Goal: Check status: Check status

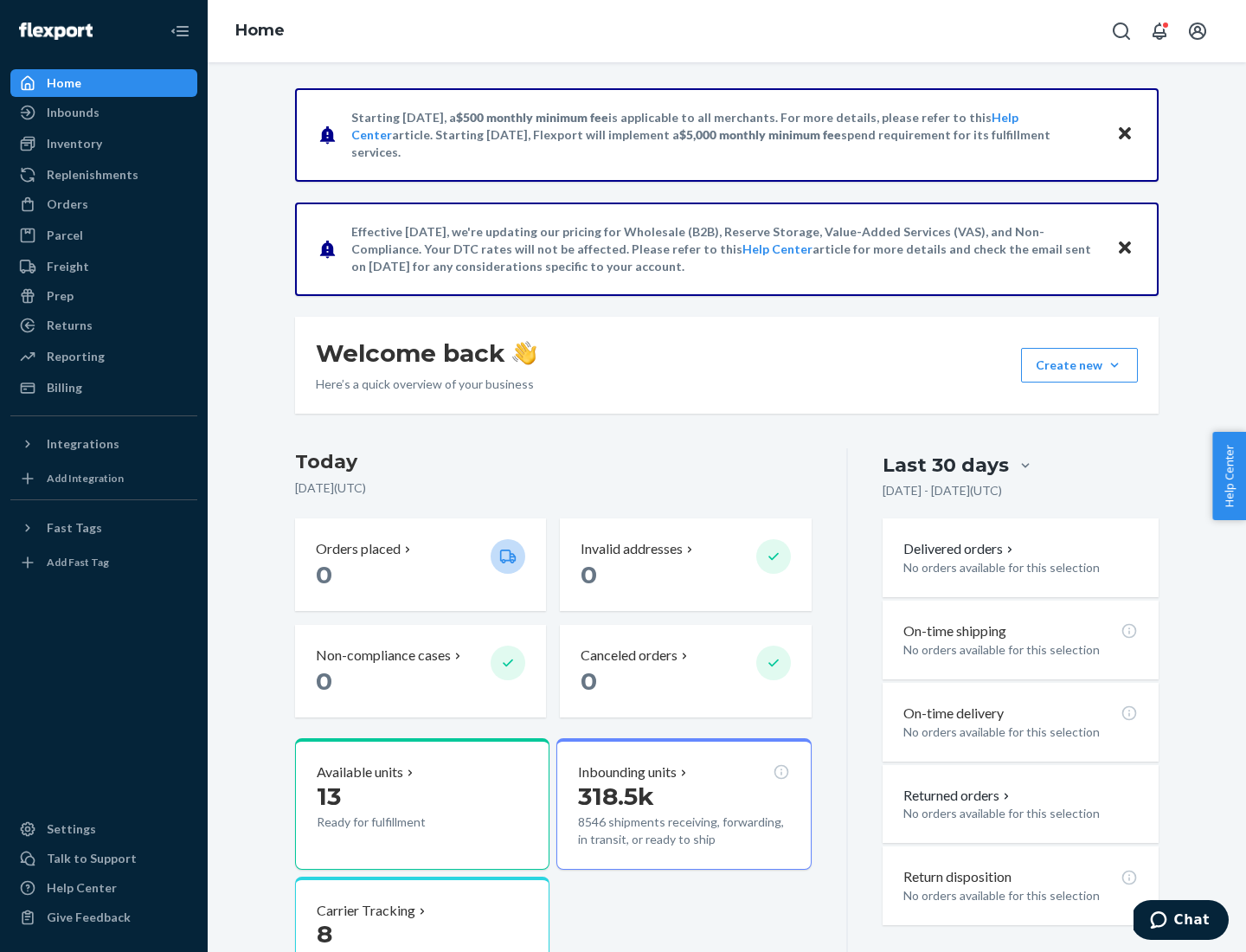
click at [1114, 365] on button "Create new Create new inbound Create new order Create new product" at bounding box center [1080, 365] width 117 height 35
click at [72, 112] on div "Inbounds" at bounding box center [74, 112] width 53 height 18
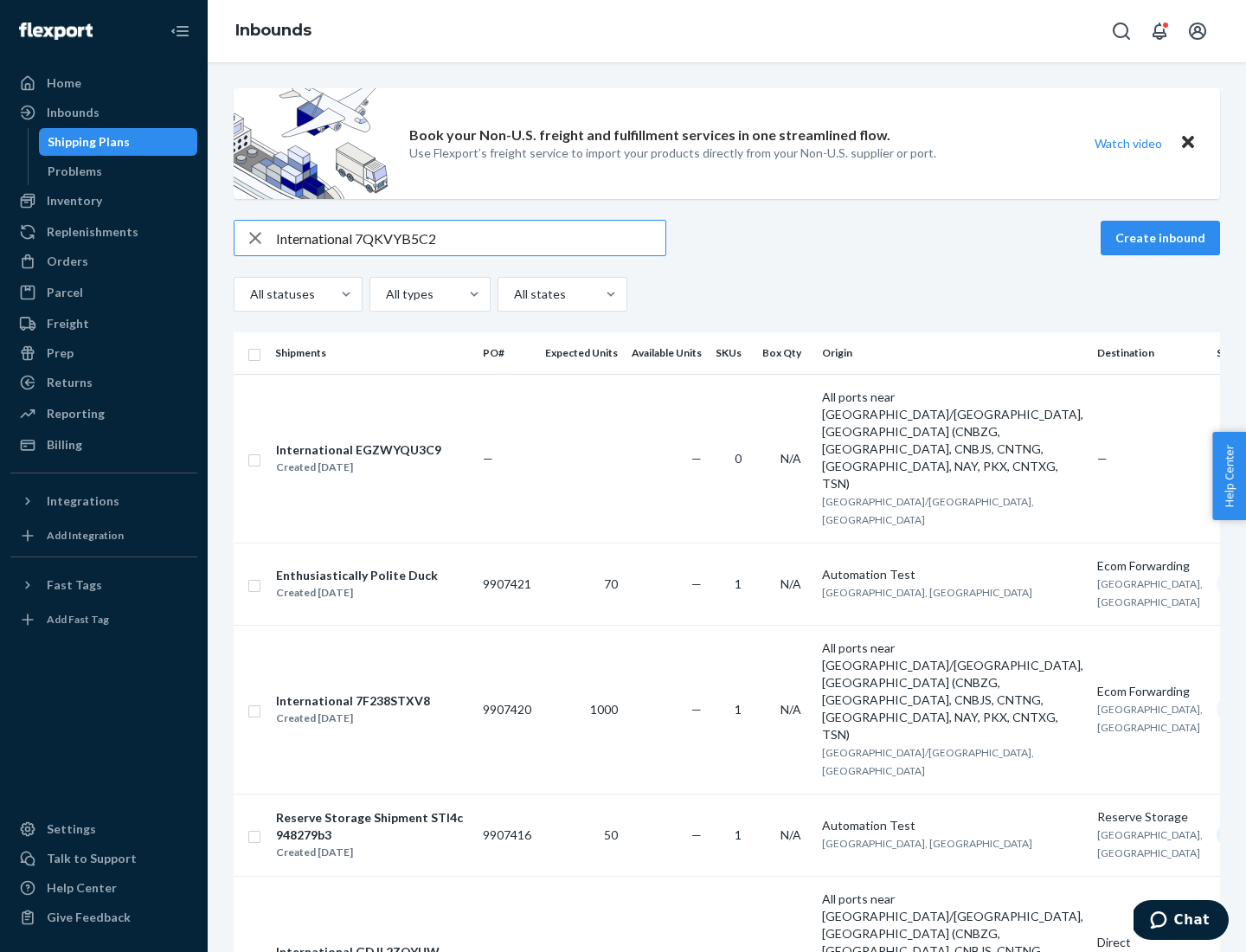
type input "International 7QKVYB5C29"
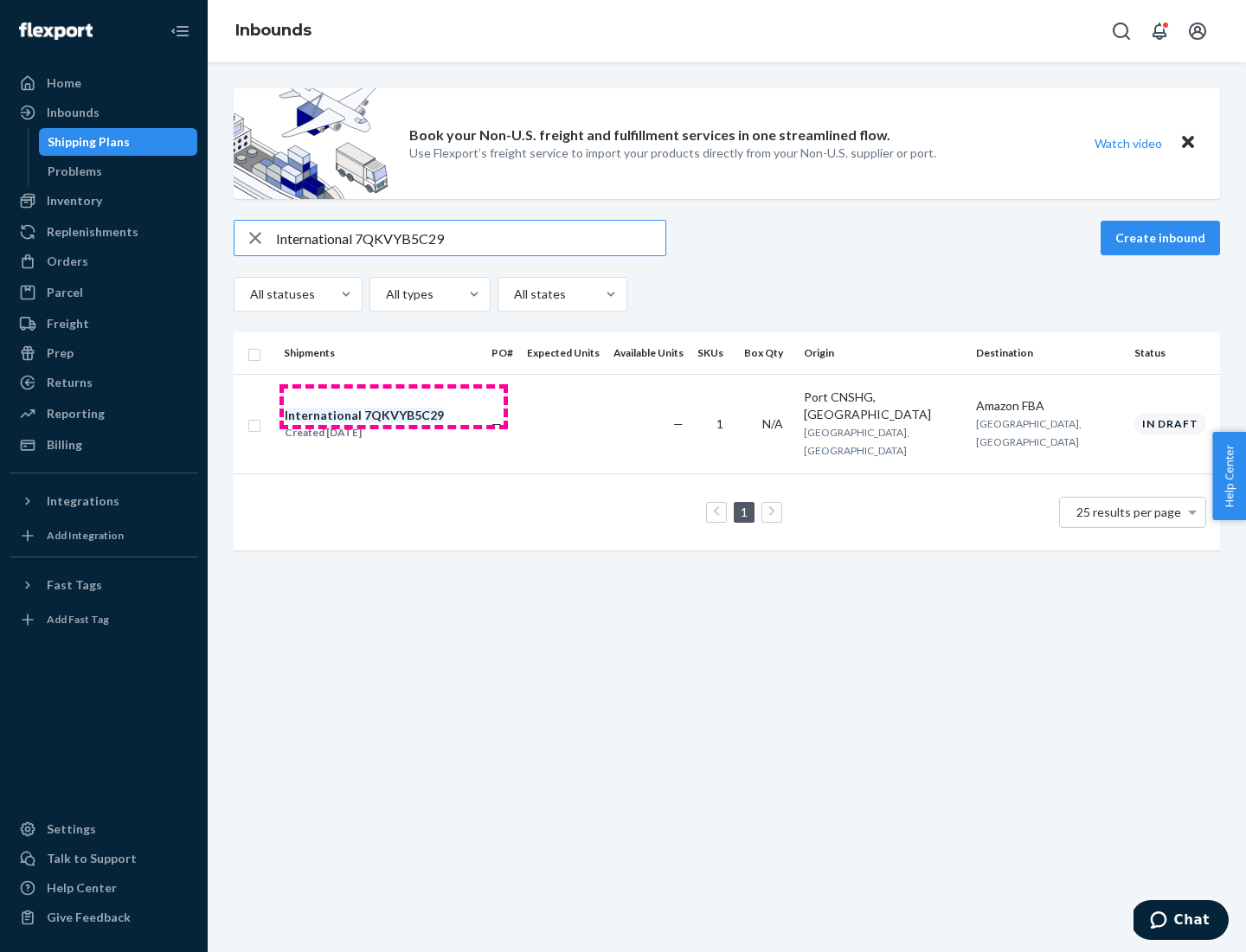
click at [393, 424] on div "Created [DATE]" at bounding box center [364, 433] width 159 height 18
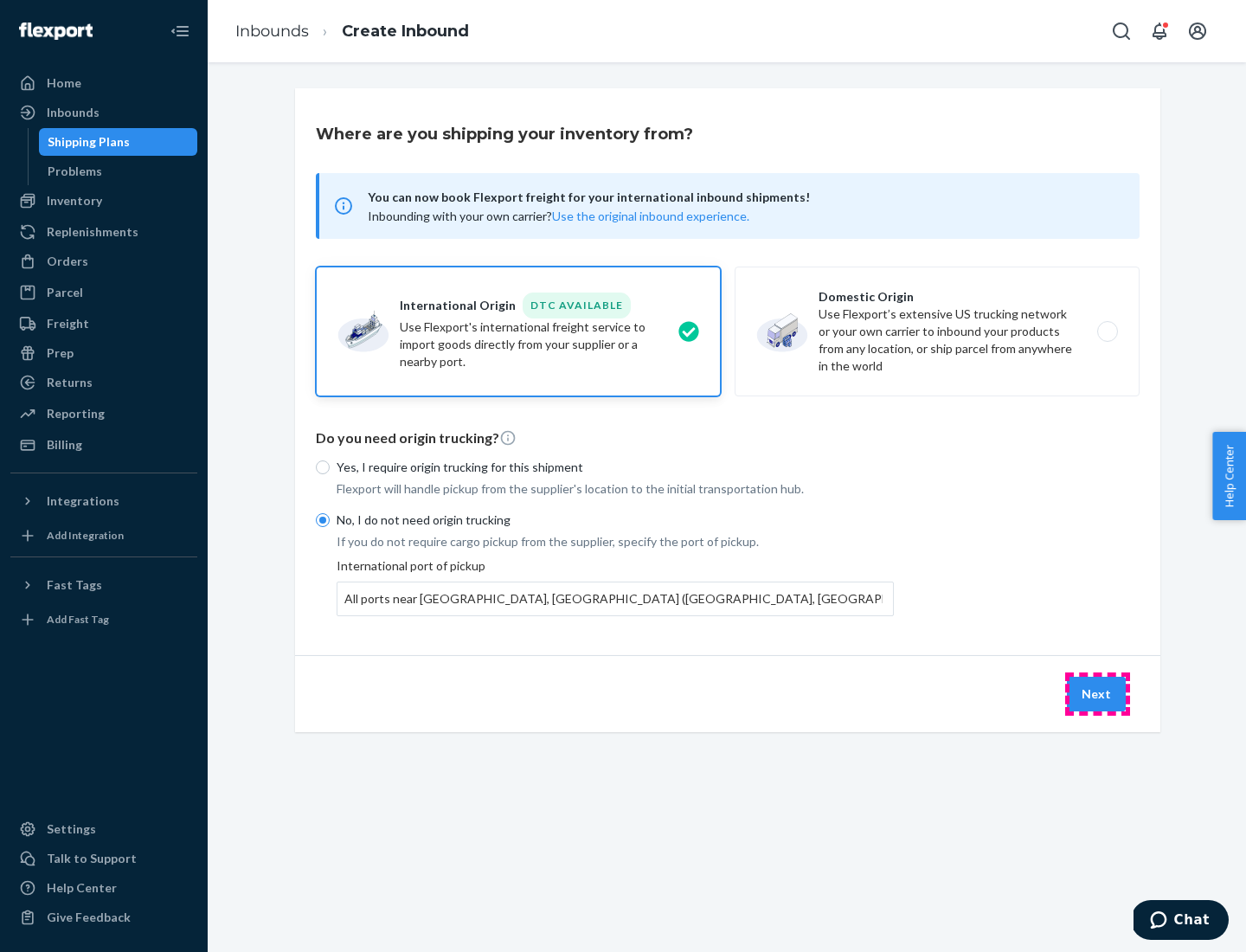
click at [1097, 693] on button "Next" at bounding box center [1095, 693] width 58 height 35
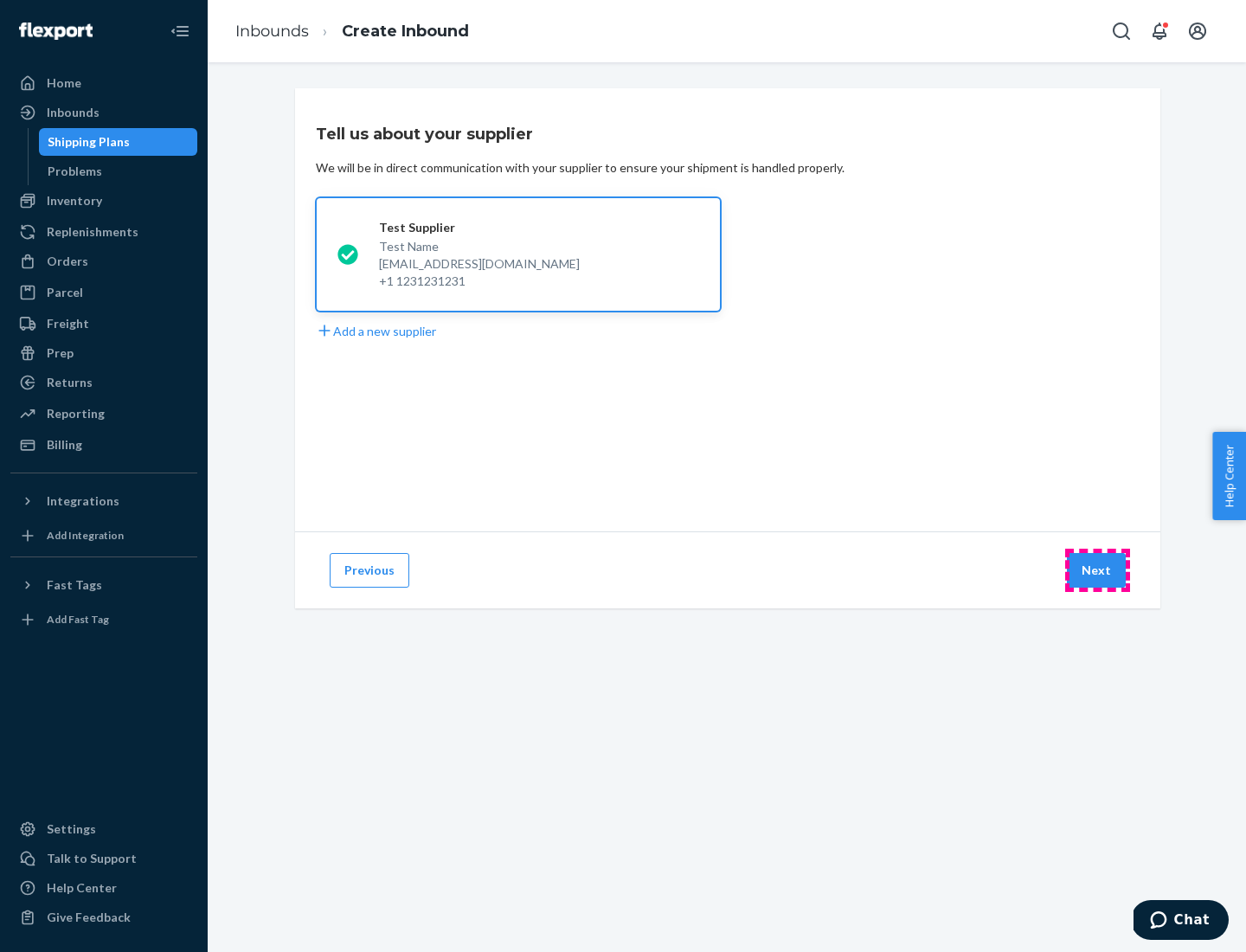
click at [1097, 570] on button "Next" at bounding box center [1095, 569] width 58 height 35
